Goal: Task Accomplishment & Management: Manage account settings

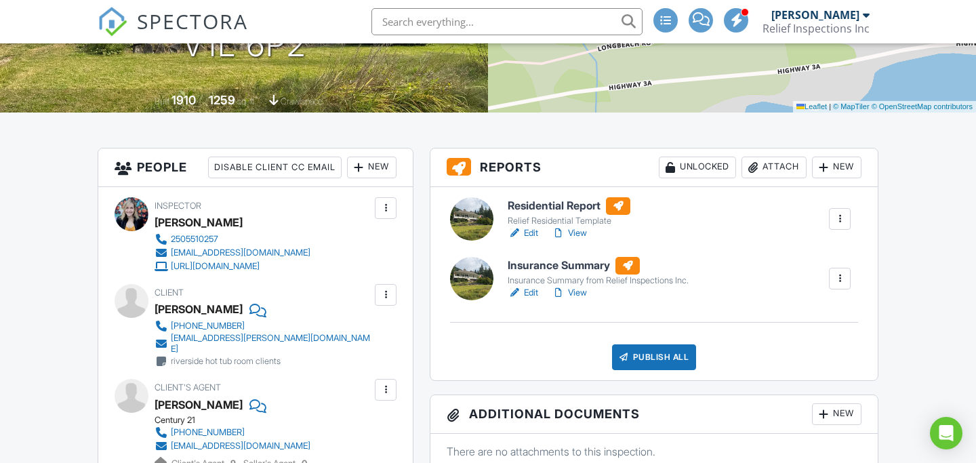
scroll to position [346, 0]
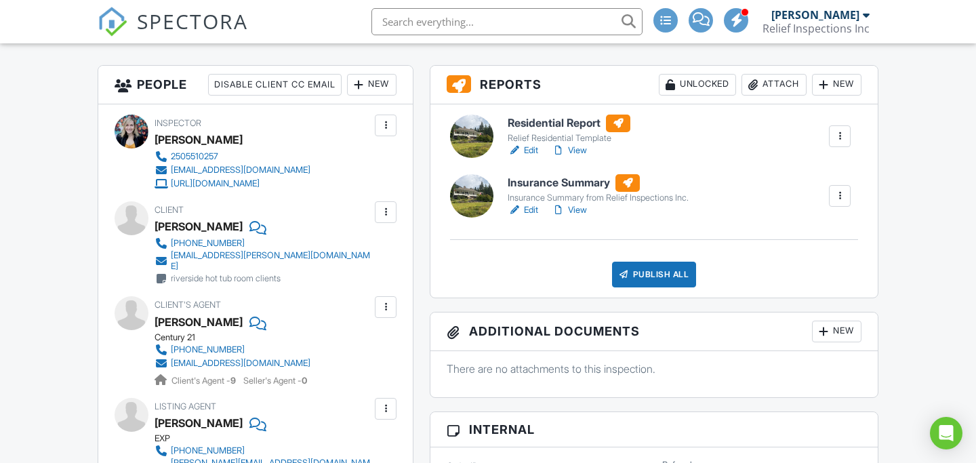
click at [531, 151] on link "Edit" at bounding box center [523, 151] width 31 height 14
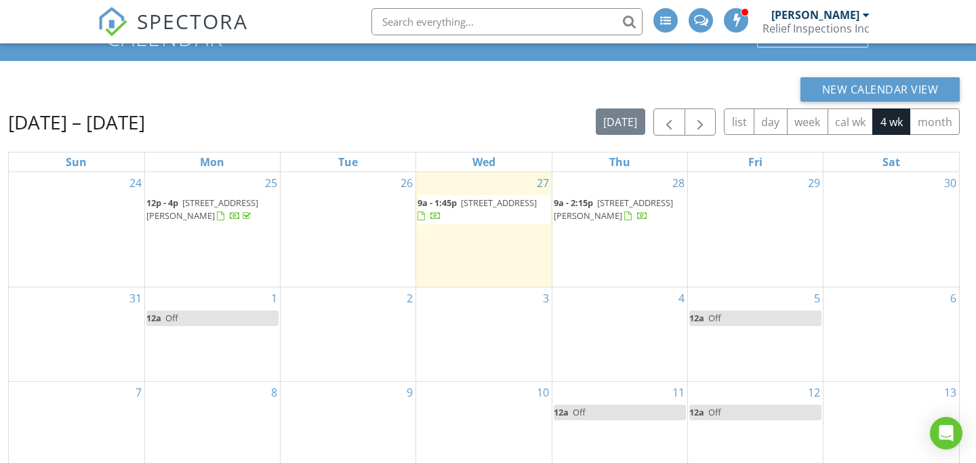
scroll to position [96, 0]
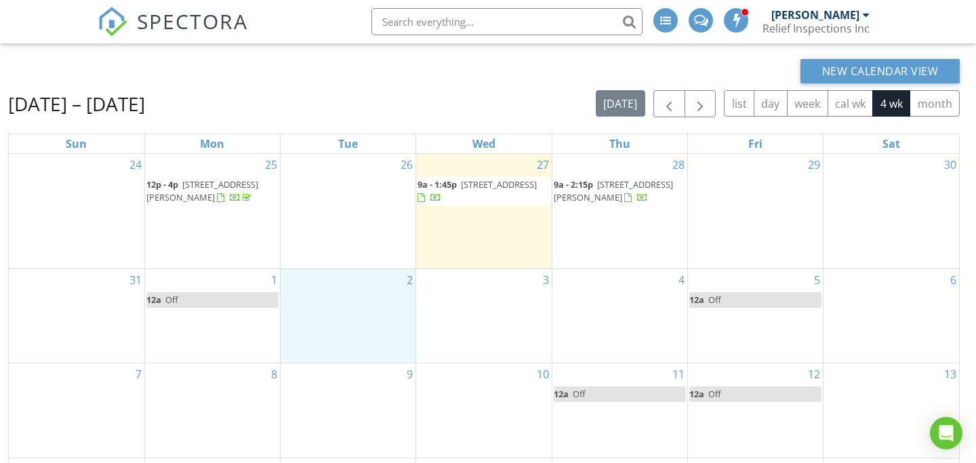
click at [361, 342] on div "2" at bounding box center [348, 316] width 135 height 94
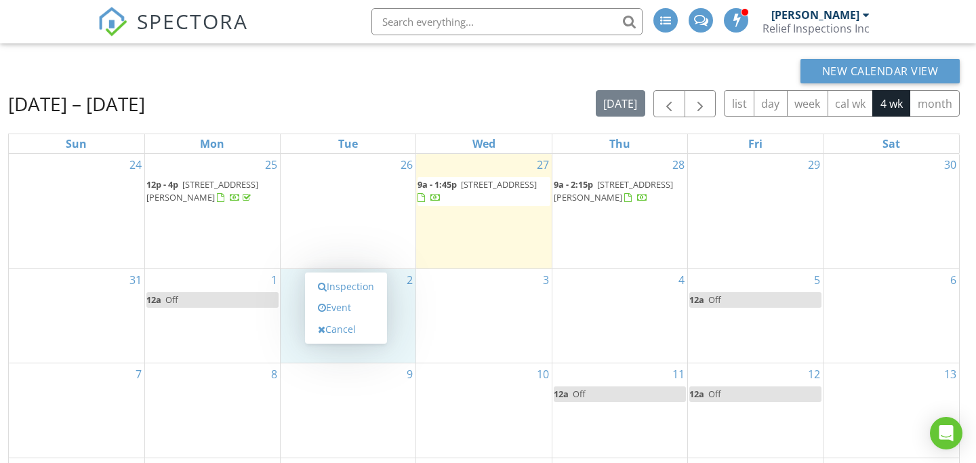
click at [361, 342] on div "Inspection Event Cancel" at bounding box center [346, 307] width 82 height 71
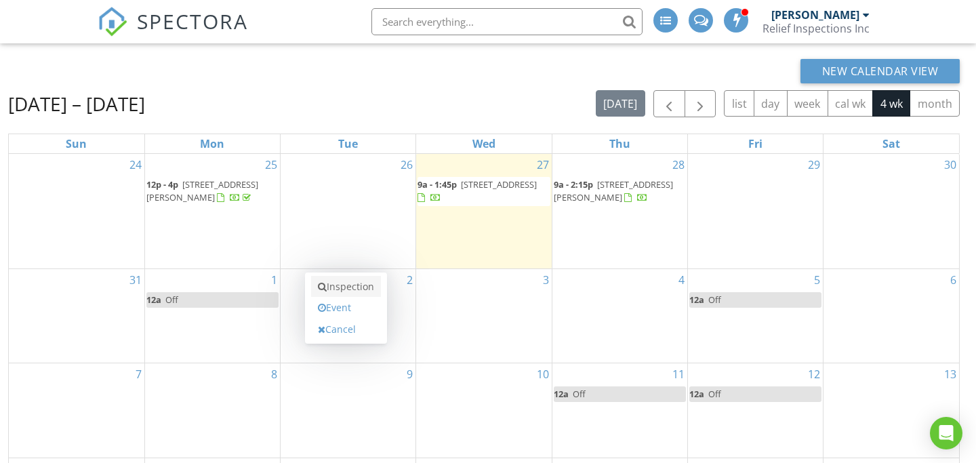
click at [365, 288] on link "Inspection" at bounding box center [346, 287] width 70 height 22
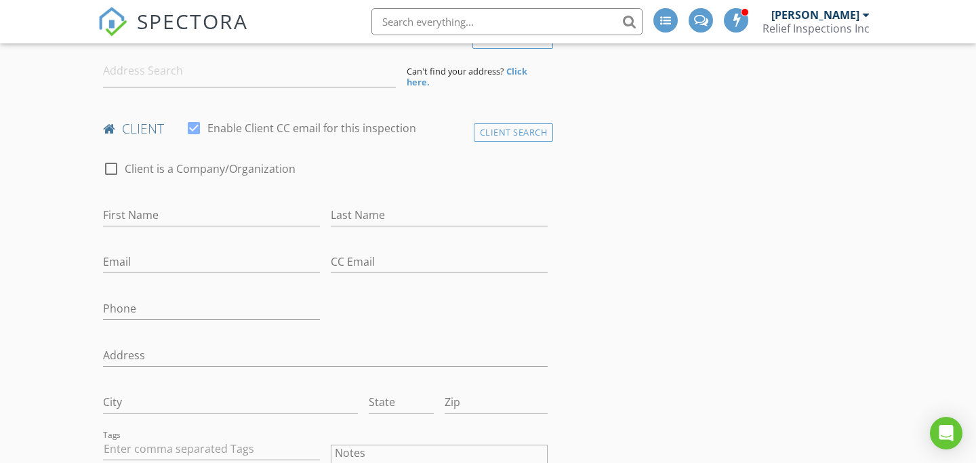
scroll to position [346, 0]
click at [124, 409] on input "City" at bounding box center [230, 399] width 255 height 22
type input "Warfield"
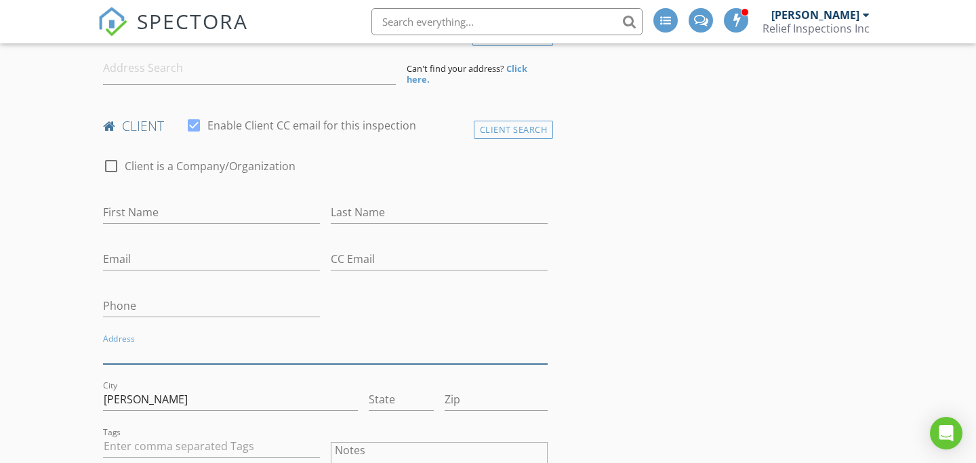
click at [131, 343] on input "Address" at bounding box center [325, 353] width 445 height 22
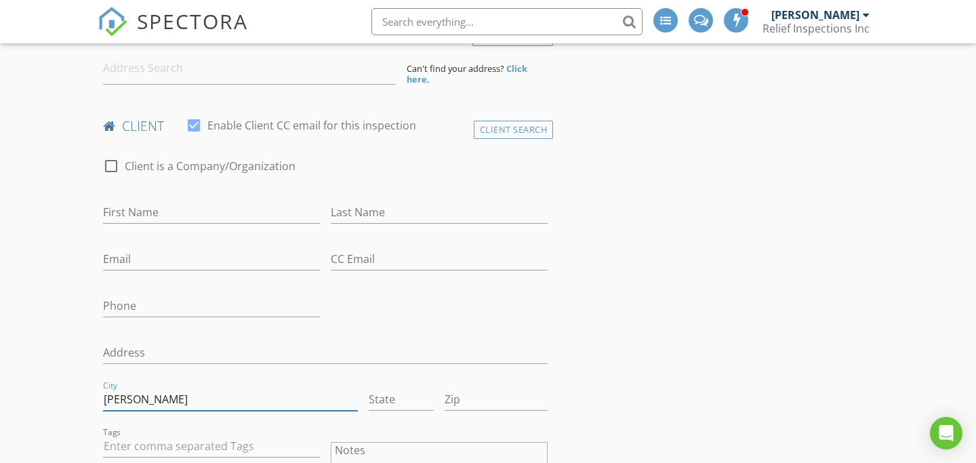
drag, startPoint x: 155, startPoint y: 403, endPoint x: 36, endPoint y: 392, distance: 119.8
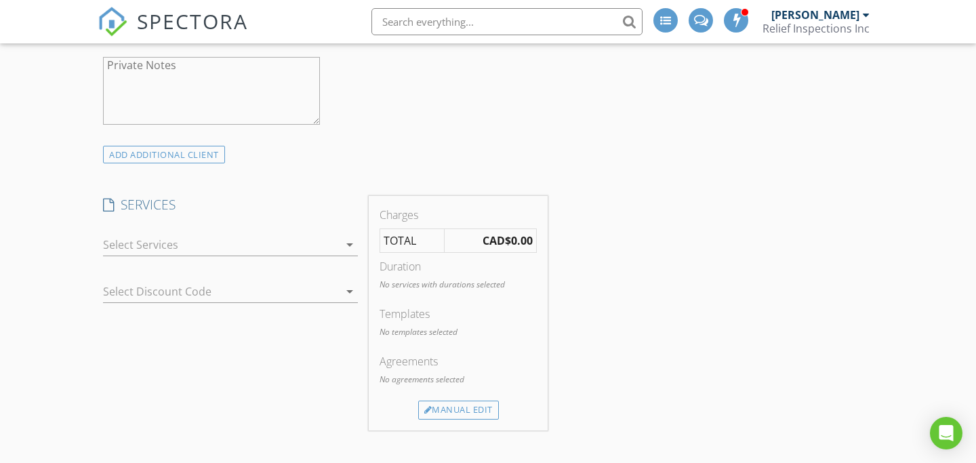
scroll to position [0, 0]
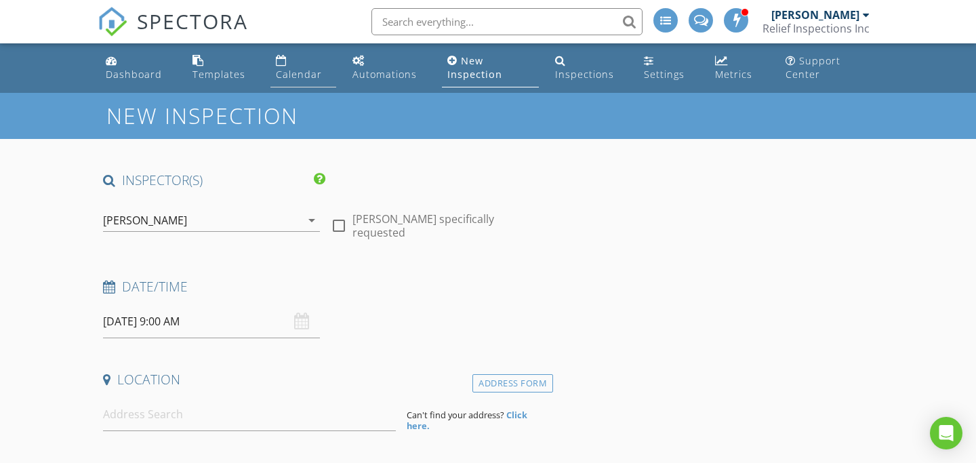
click at [296, 69] on div "Calendar" at bounding box center [299, 74] width 46 height 13
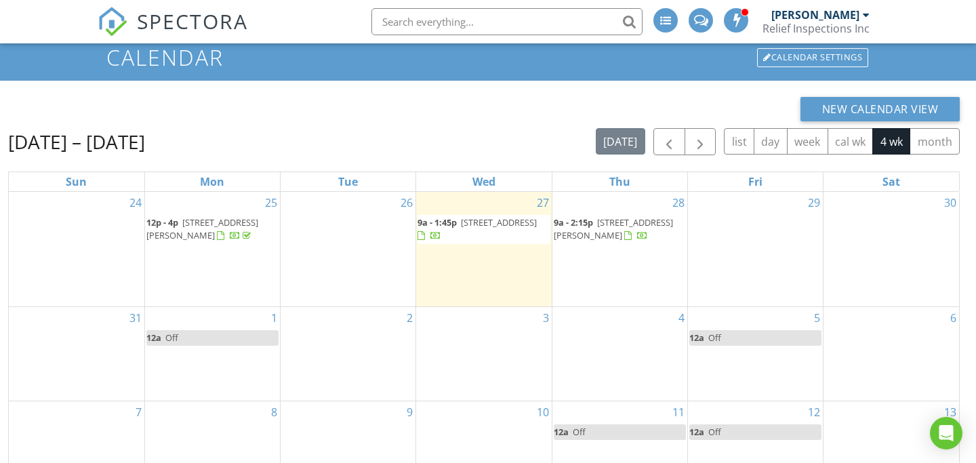
scroll to position [63, 0]
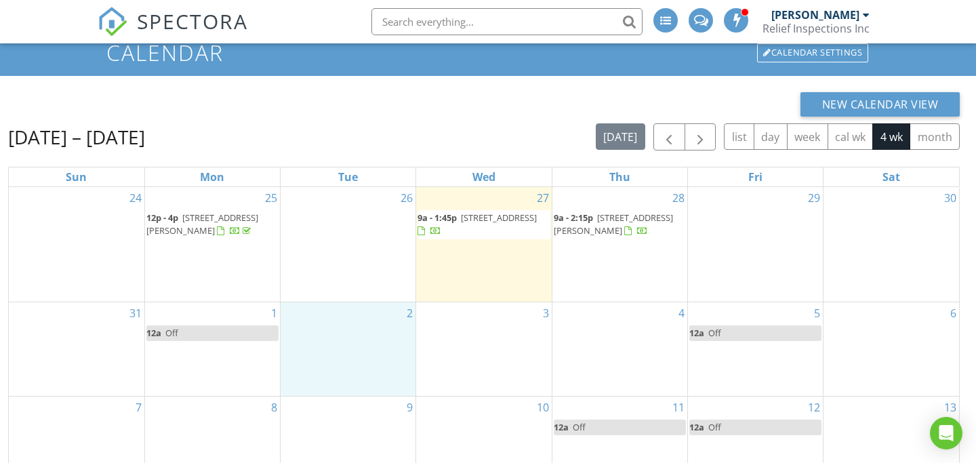
click at [316, 394] on div "2" at bounding box center [348, 349] width 135 height 94
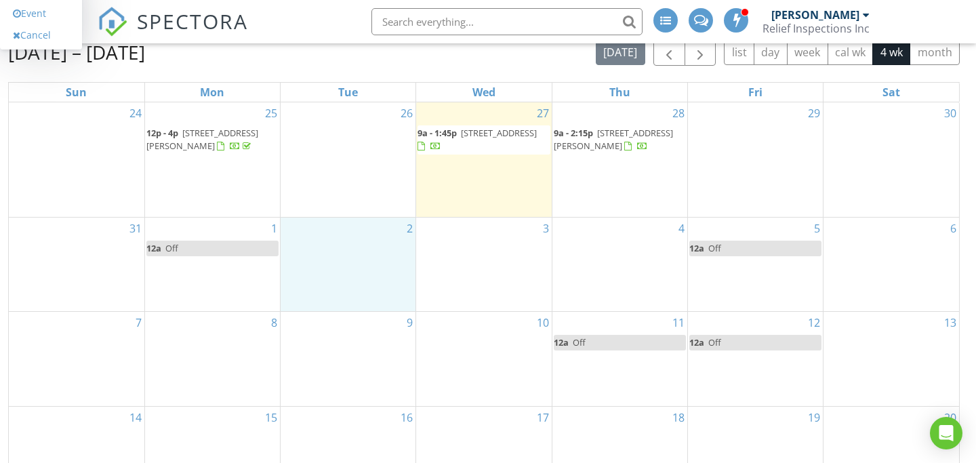
scroll to position [0, 0]
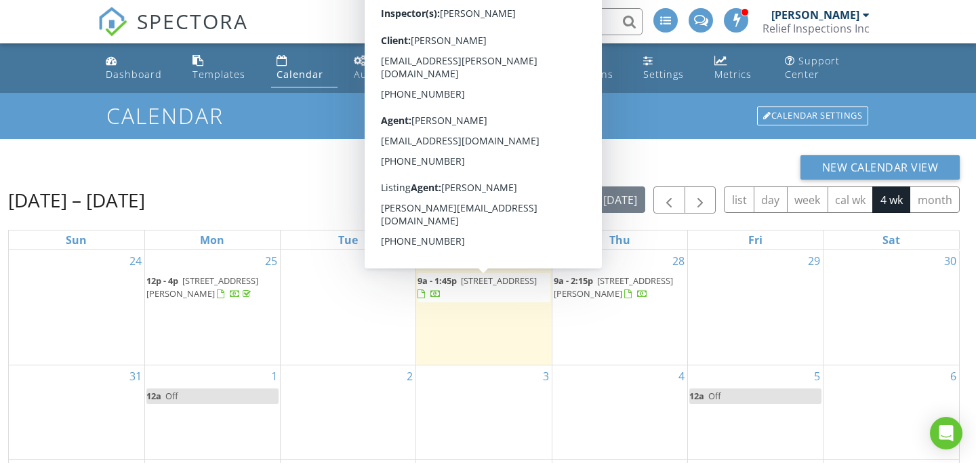
click at [487, 287] on span "[STREET_ADDRESS]" at bounding box center [499, 281] width 76 height 12
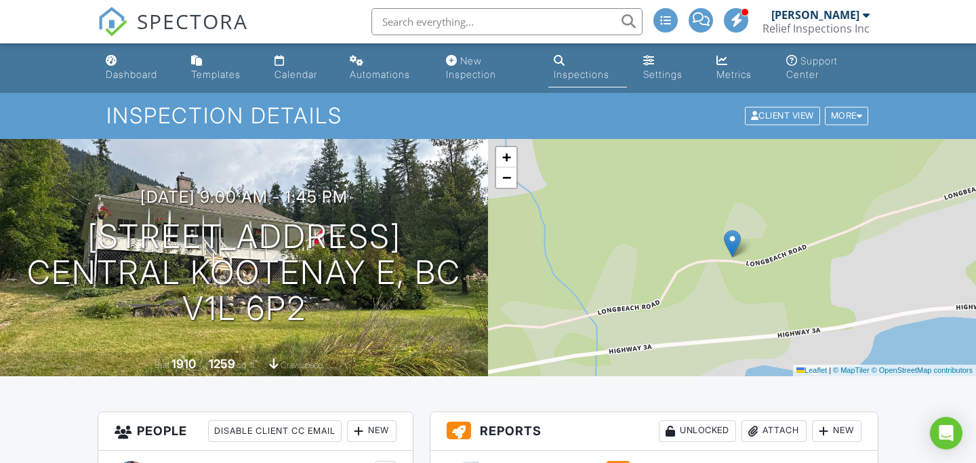
click at [582, 69] on div "Inspections" at bounding box center [582, 74] width 56 height 12
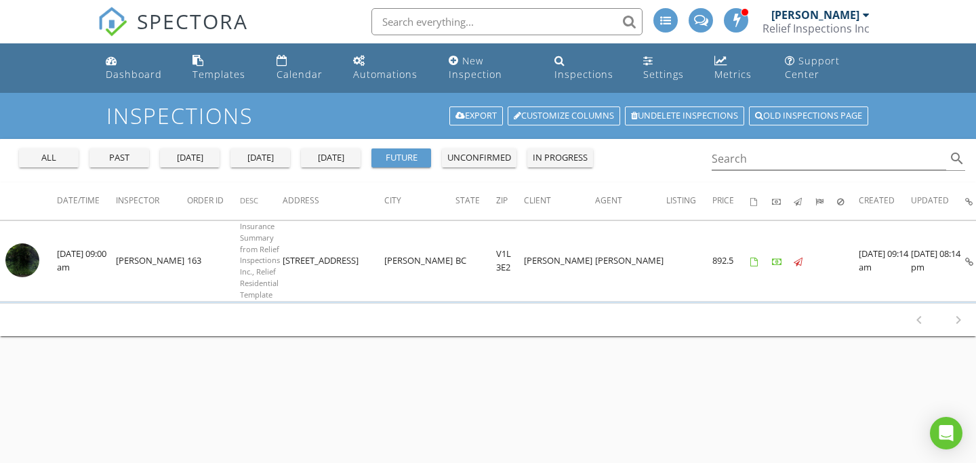
click at [479, 159] on div "unconfirmed" at bounding box center [479, 158] width 64 height 14
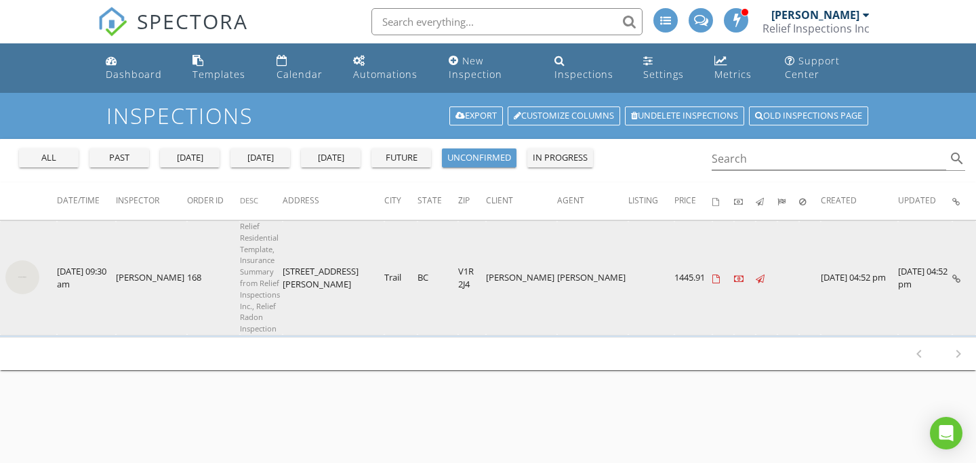
click at [38, 280] on img at bounding box center [22, 277] width 34 height 34
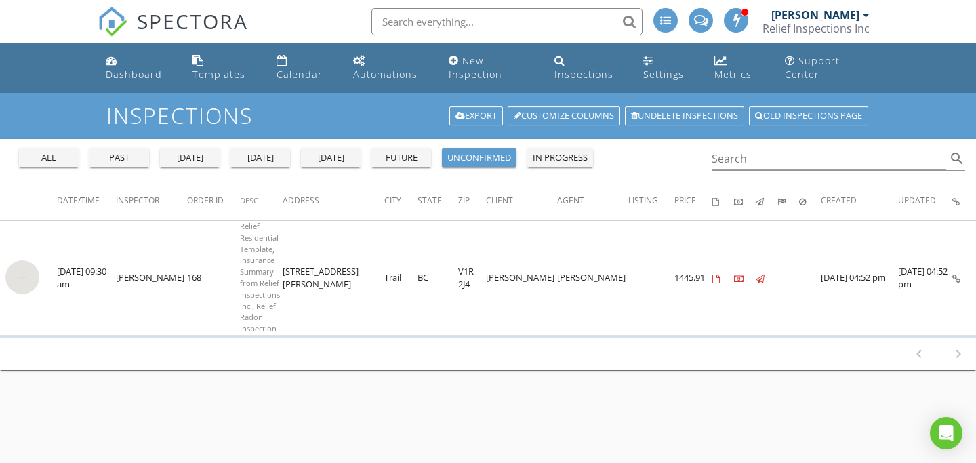
click at [294, 70] on div "Calendar" at bounding box center [300, 74] width 46 height 13
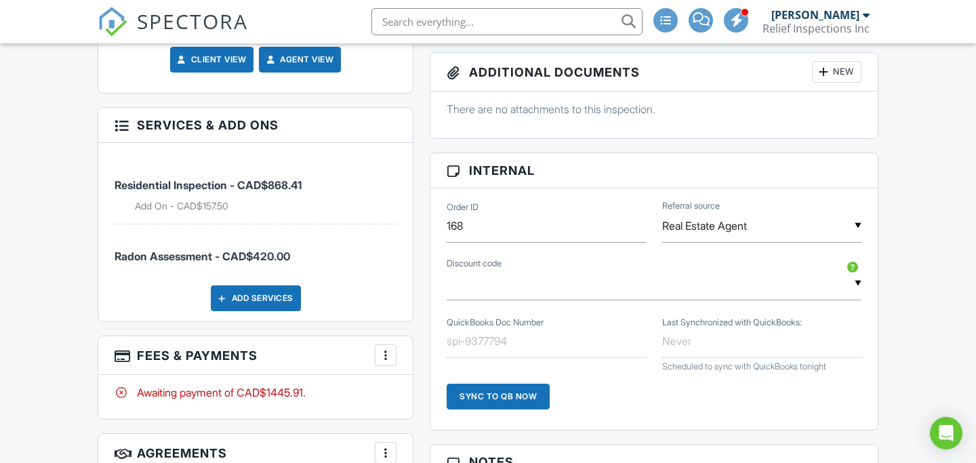
scroll to position [819, 0]
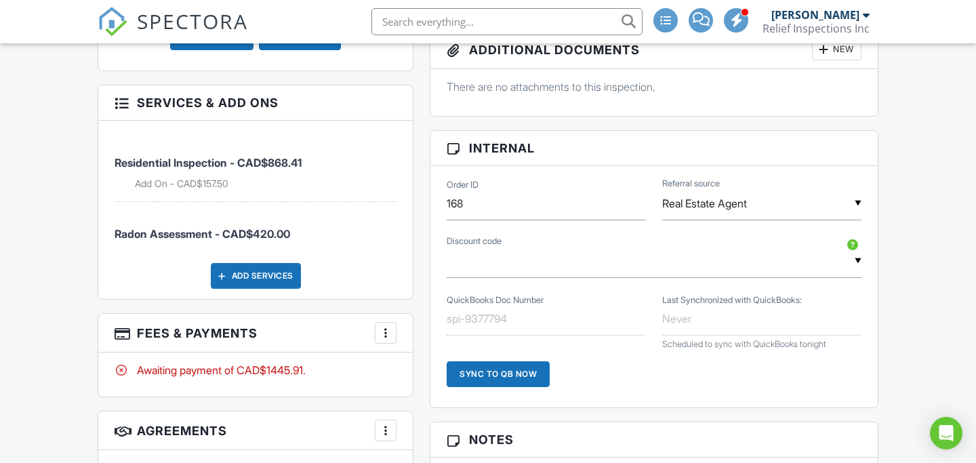
click at [277, 289] on div "Add Services" at bounding box center [256, 276] width 90 height 26
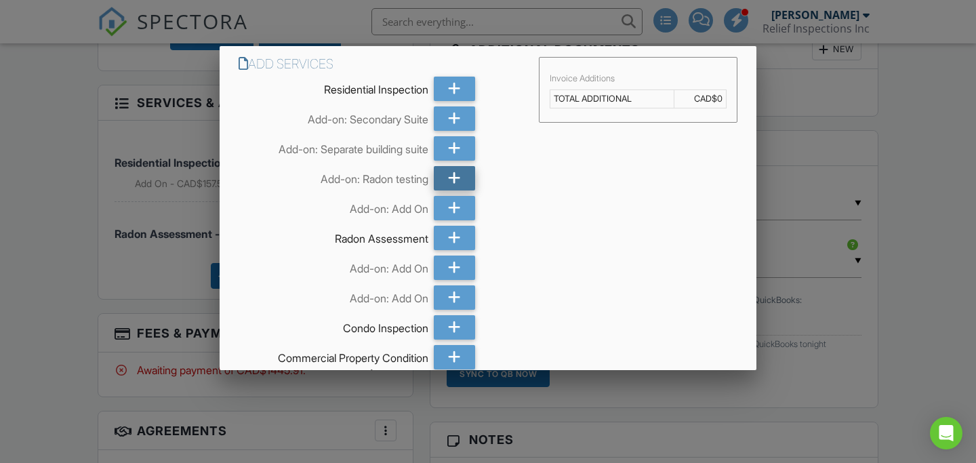
click at [451, 180] on icon at bounding box center [454, 178] width 13 height 24
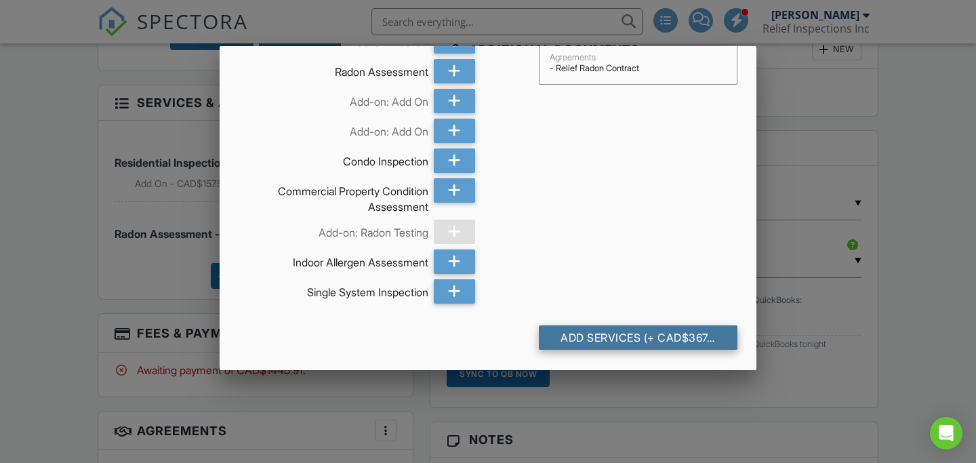
click at [603, 328] on div "Add Services (+ CAD$367.5)" at bounding box center [638, 337] width 199 height 24
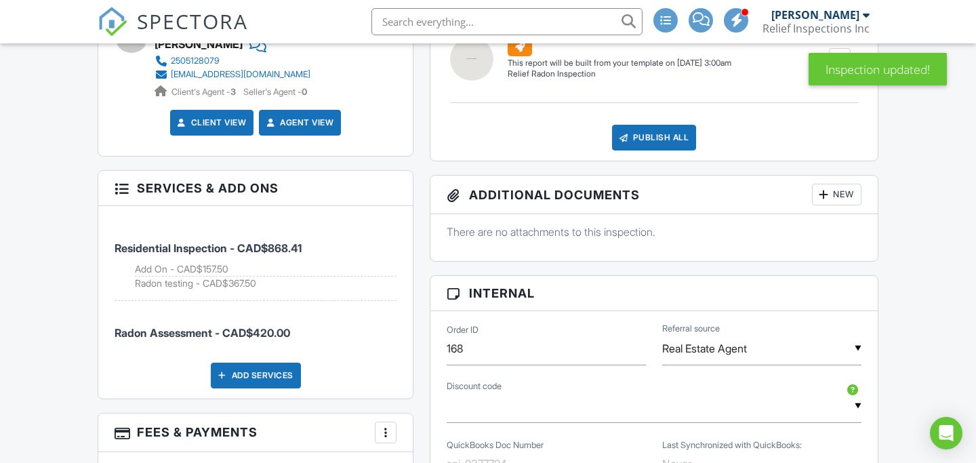
scroll to position [797, 0]
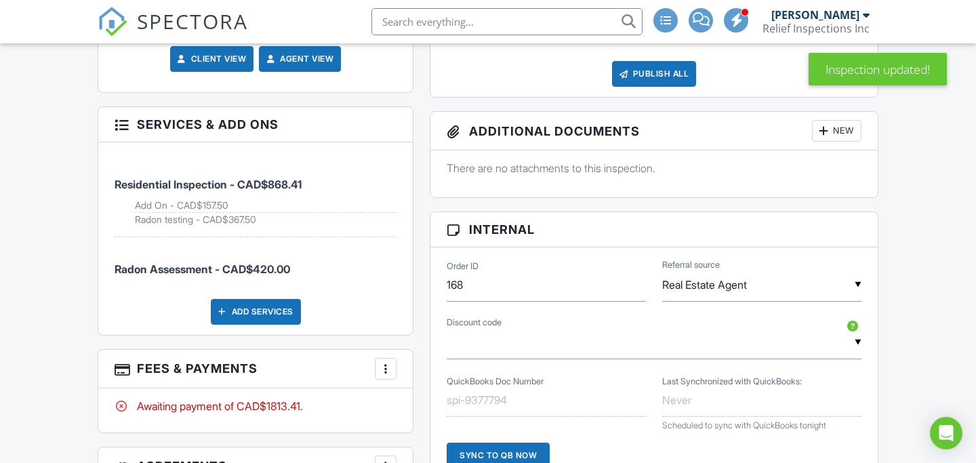
click at [176, 138] on h3 "Services & Add ons" at bounding box center [255, 124] width 315 height 35
click at [387, 376] on div at bounding box center [386, 369] width 14 height 14
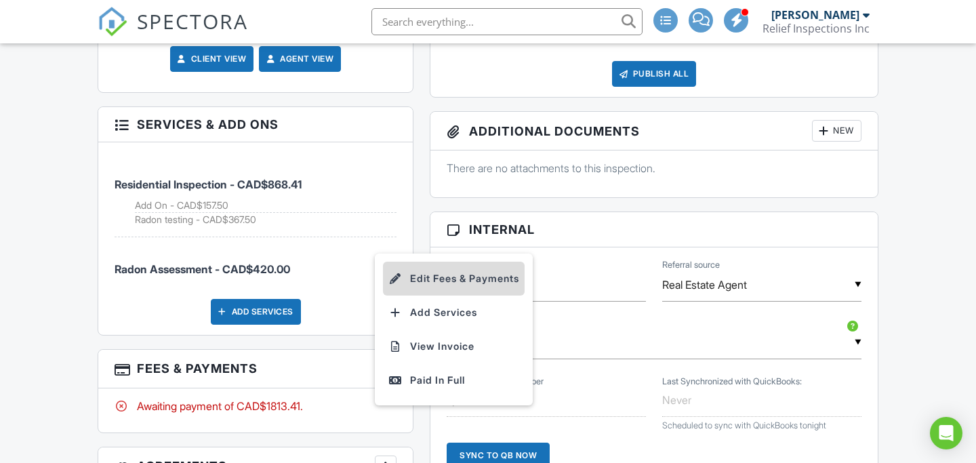
click at [463, 296] on li "Edit Fees & Payments" at bounding box center [454, 279] width 142 height 34
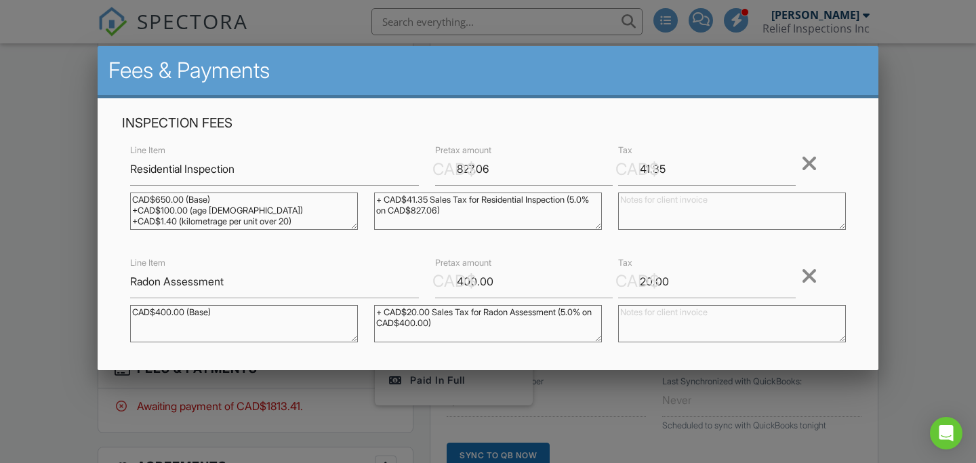
click at [808, 276] on div at bounding box center [809, 276] width 16 height 22
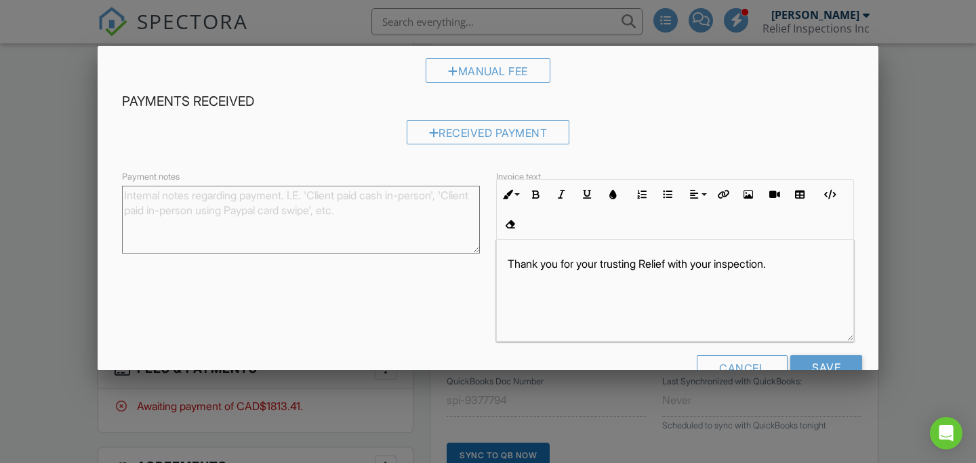
scroll to position [1, 0]
click at [812, 367] on input "Save" at bounding box center [826, 367] width 72 height 24
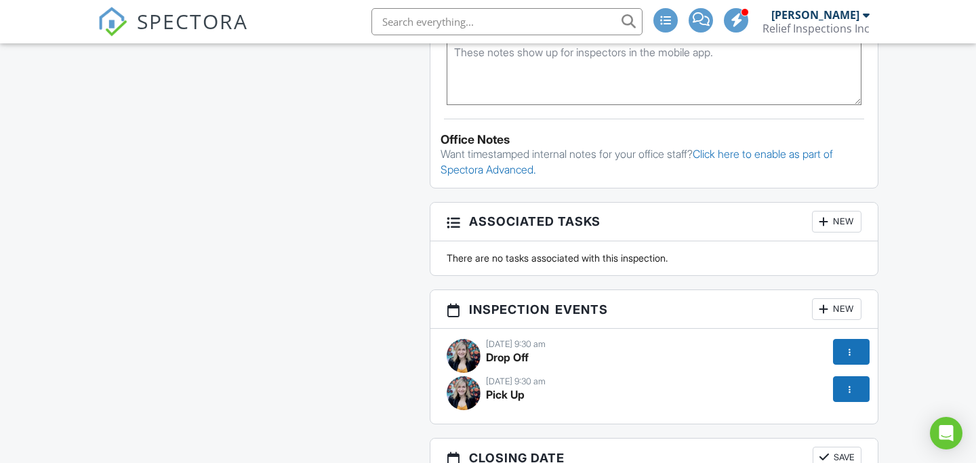
scroll to position [1421, 0]
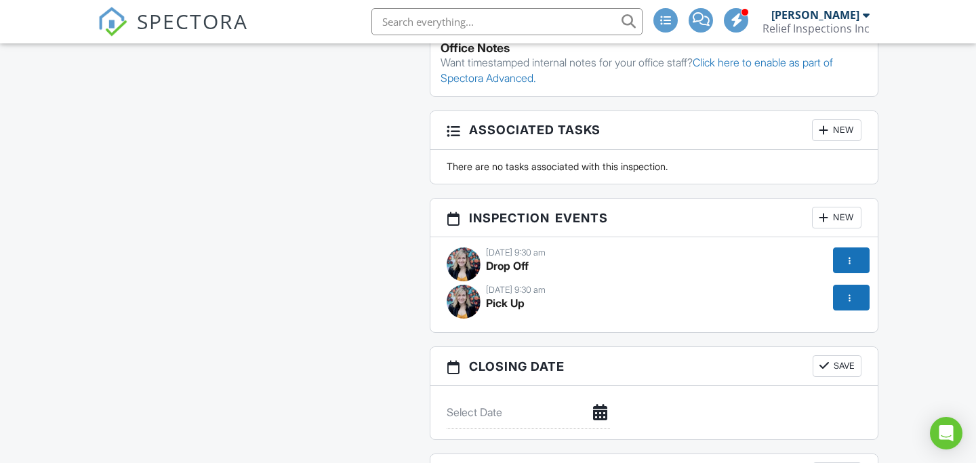
click at [849, 267] on div at bounding box center [850, 261] width 14 height 14
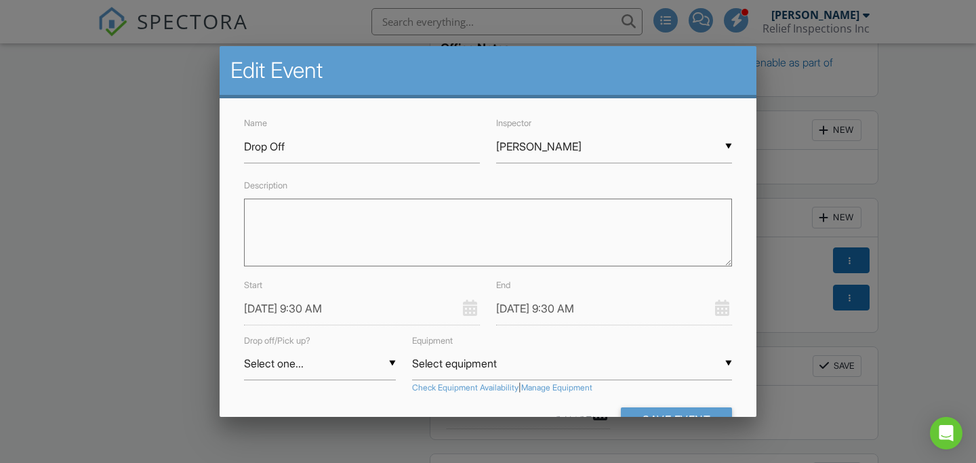
click at [365, 310] on input "[DATE] 9:30 AM" at bounding box center [362, 308] width 236 height 33
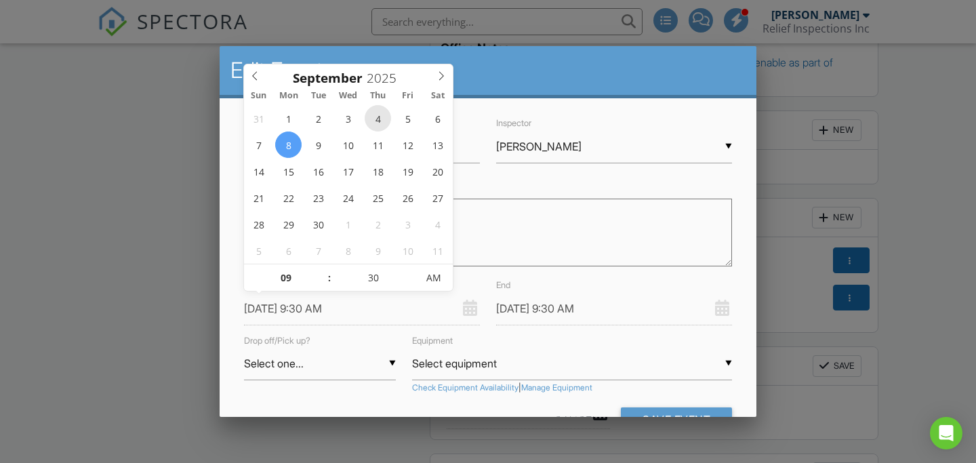
type input "[DATE] 9:30 AM"
click at [590, 191] on div "Description" at bounding box center [488, 227] width 504 height 100
click at [362, 314] on input "[DATE] 9:30 AM" at bounding box center [362, 308] width 236 height 33
type input "[DATE] 8:30 AM"
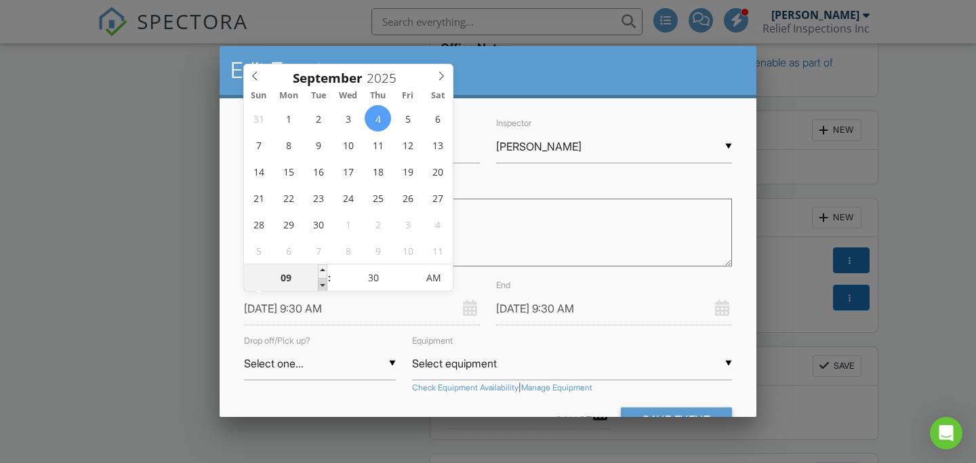
type input "08"
click at [323, 285] on span at bounding box center [322, 285] width 9 height 14
type input "[DATE] 8:30 AM"
click at [391, 364] on div "▼ Select one... Select one... Drop Pickup Select one... Drop Pickup" at bounding box center [320, 363] width 152 height 33
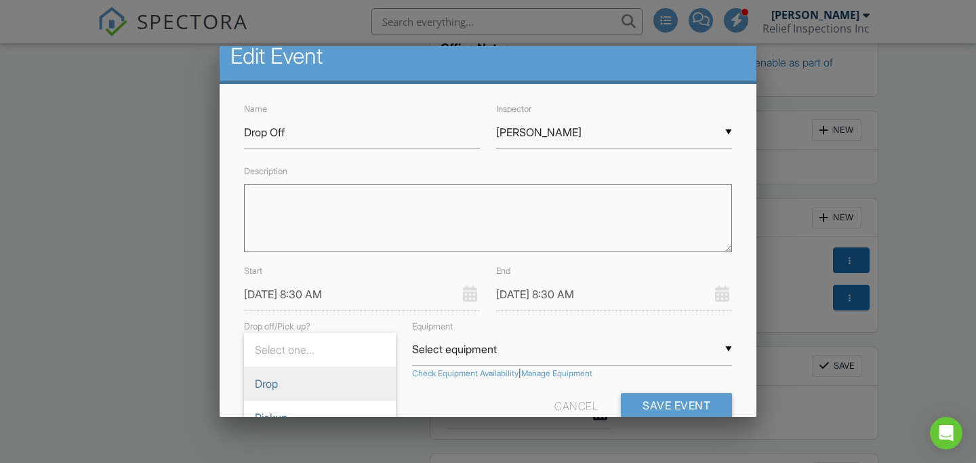
scroll to position [16, 0]
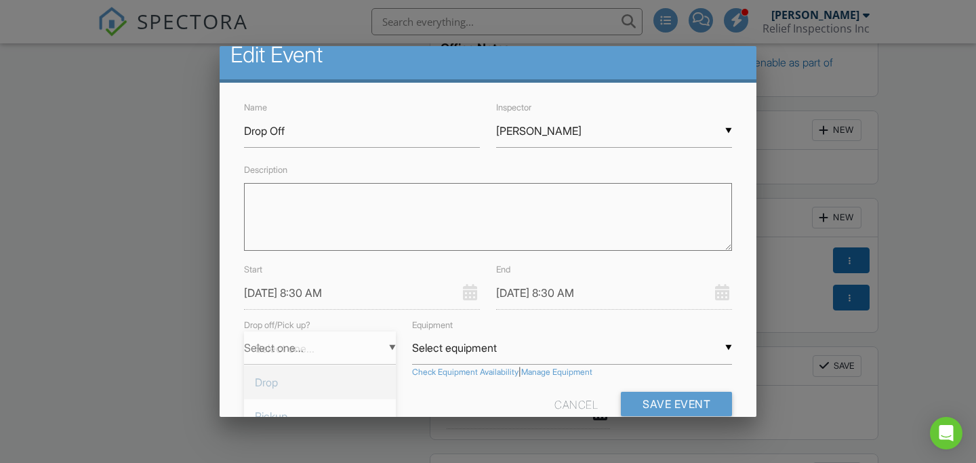
click at [357, 384] on span "Drop" at bounding box center [320, 382] width 152 height 34
type input "Drop"
click at [634, 293] on input "[DATE] 8:30 AM" at bounding box center [614, 293] width 236 height 33
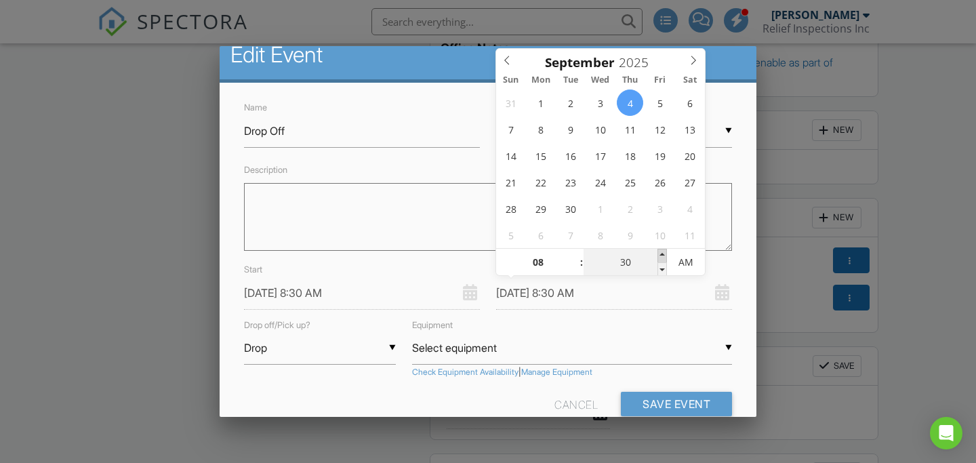
type input "[DATE] 8:35 AM"
type input "35"
click at [657, 254] on span at bounding box center [661, 256] width 9 height 14
click at [651, 407] on button "Save Event" at bounding box center [676, 404] width 111 height 24
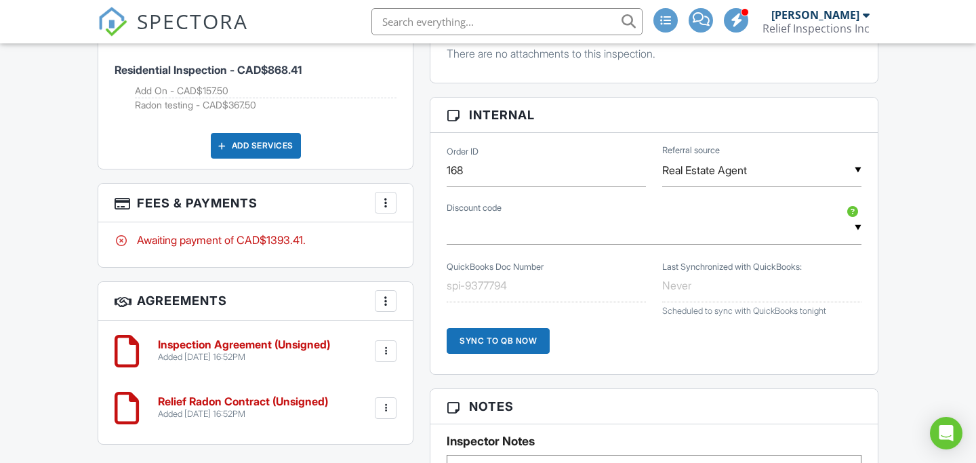
scroll to position [914, 0]
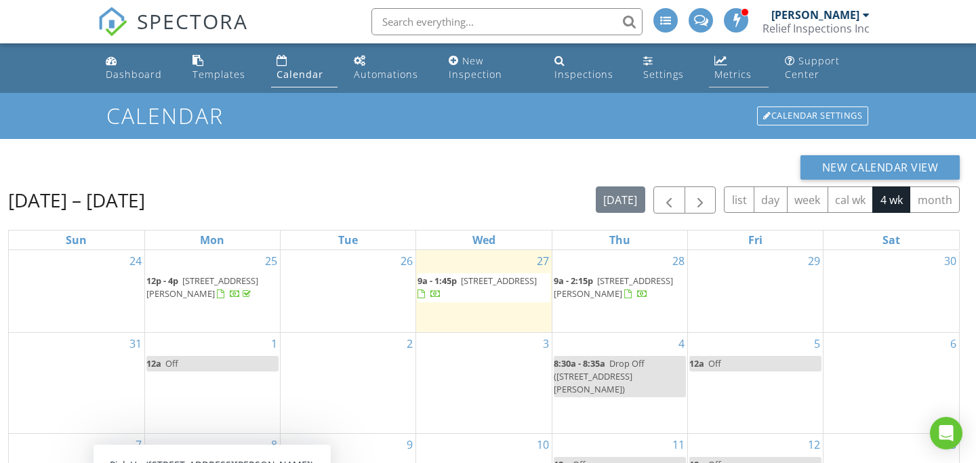
click at [721, 64] on div "Metrics" at bounding box center [720, 60] width 13 height 11
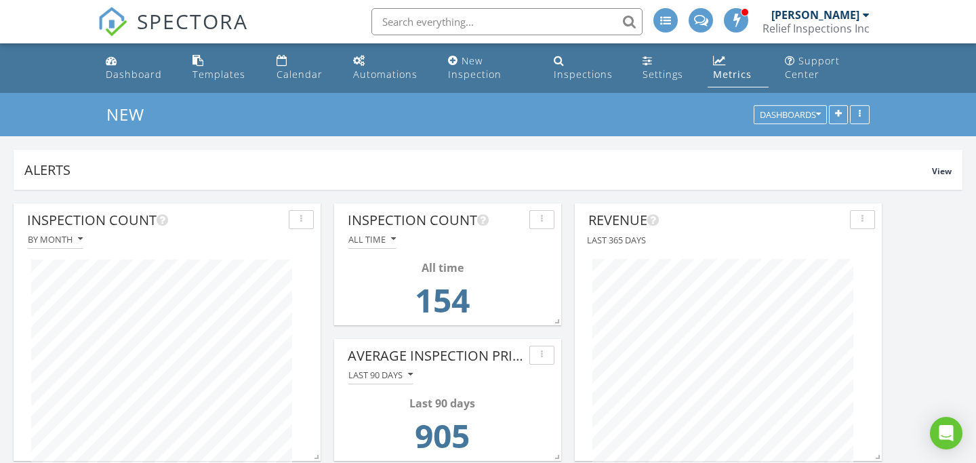
click at [726, 73] on div "Metrics" at bounding box center [732, 74] width 39 height 13
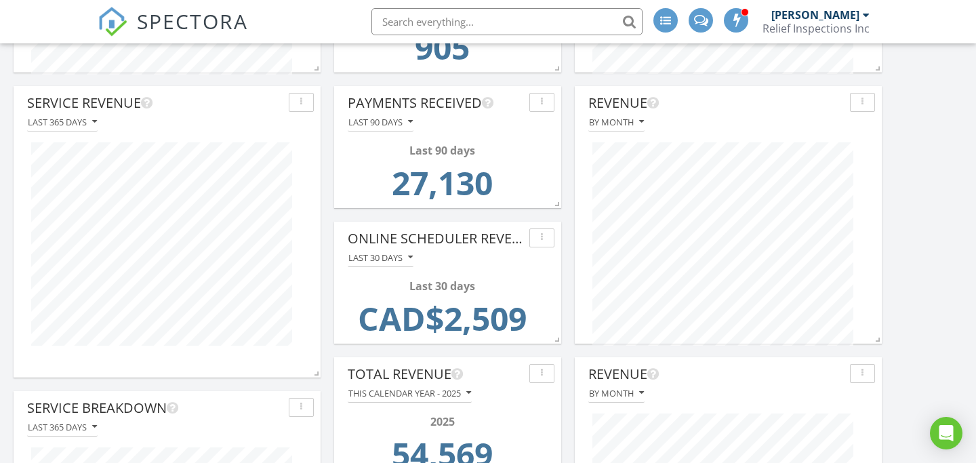
scroll to position [362, 0]
